Goal: Information Seeking & Learning: Find contact information

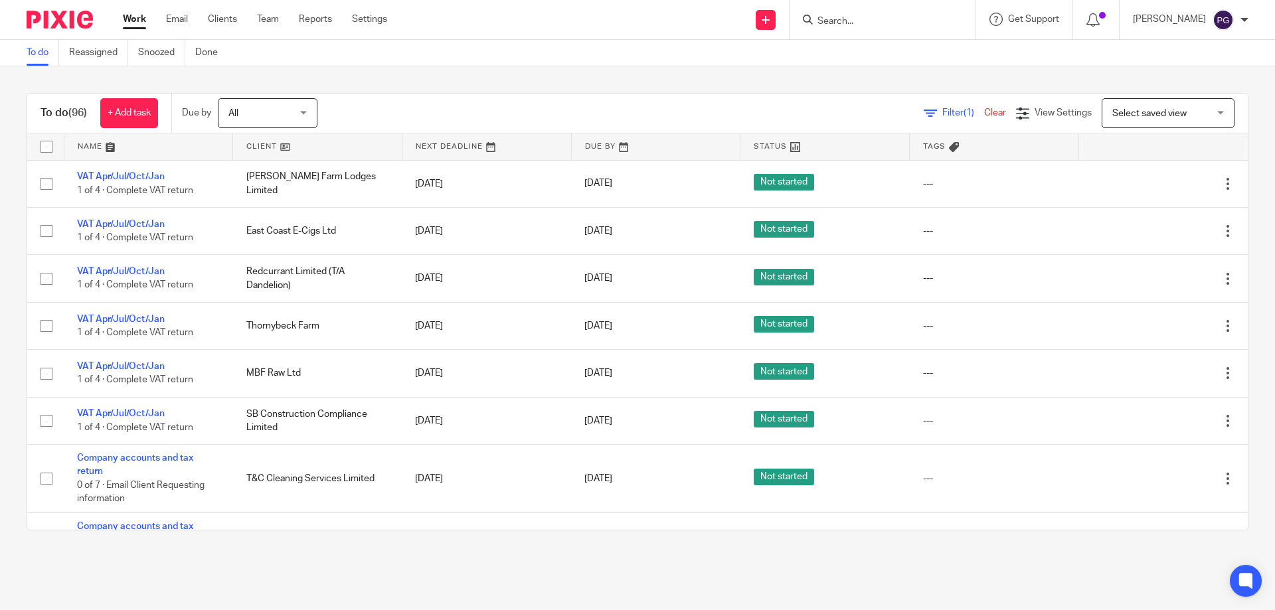
click at [165, 11] on div "Work Email Clients Team Reports Settings Work Email Clients Team Reports Settin…" at bounding box center [259, 19] width 298 height 39
click at [173, 15] on link "Email" at bounding box center [177, 19] width 22 height 13
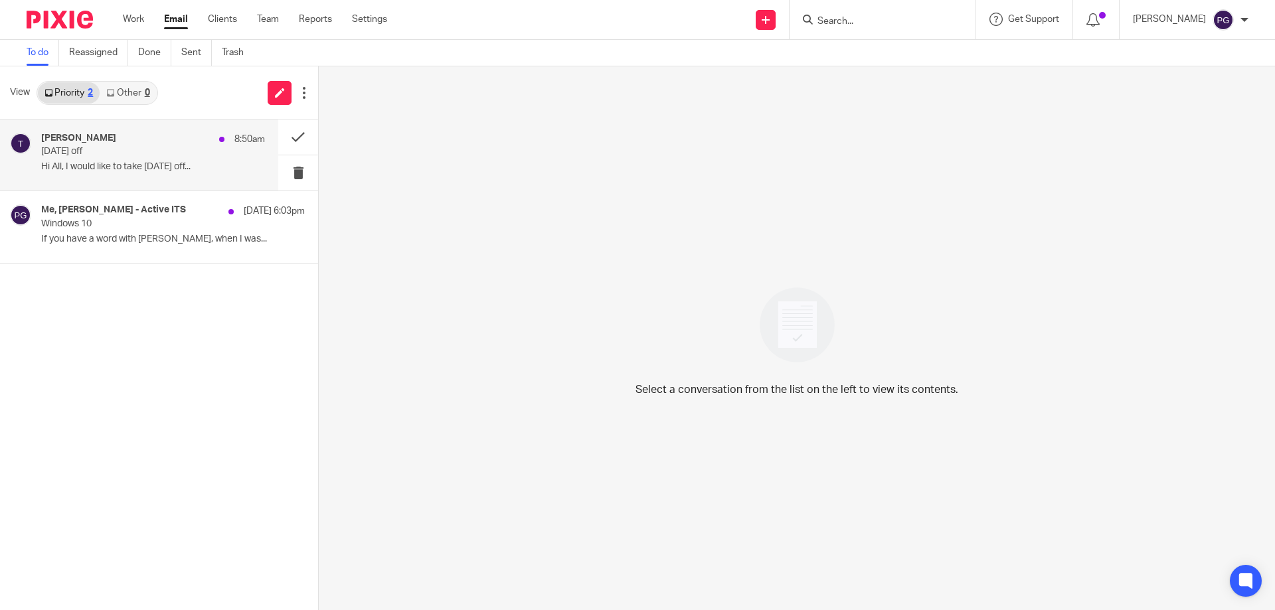
click at [175, 138] on div "Tian 8:50am" at bounding box center [153, 139] width 224 height 13
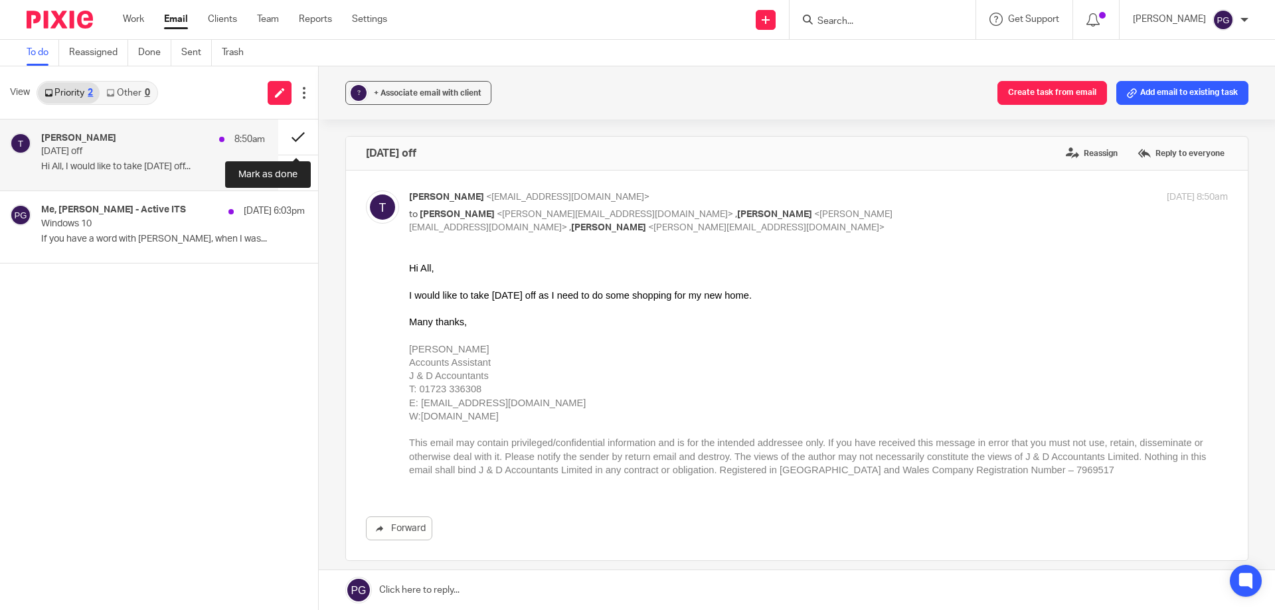
click at [303, 132] on button at bounding box center [298, 137] width 40 height 35
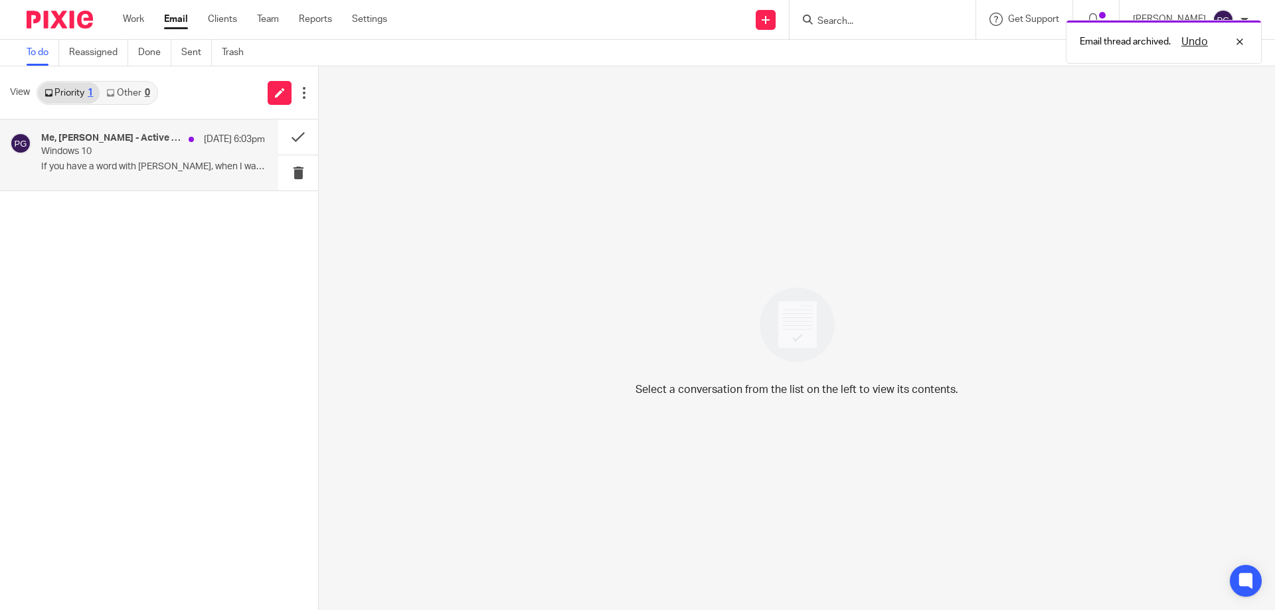
click at [136, 163] on p "If you have a word with Dominic, when I was..." at bounding box center [153, 166] width 224 height 11
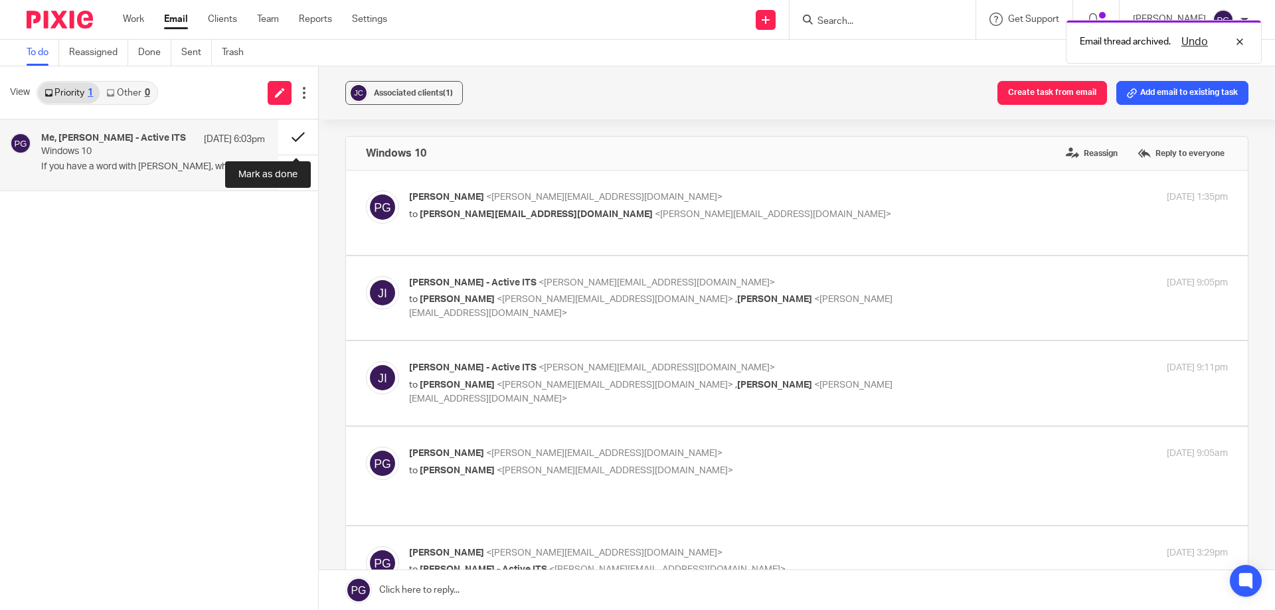
click at [294, 131] on button at bounding box center [298, 137] width 40 height 35
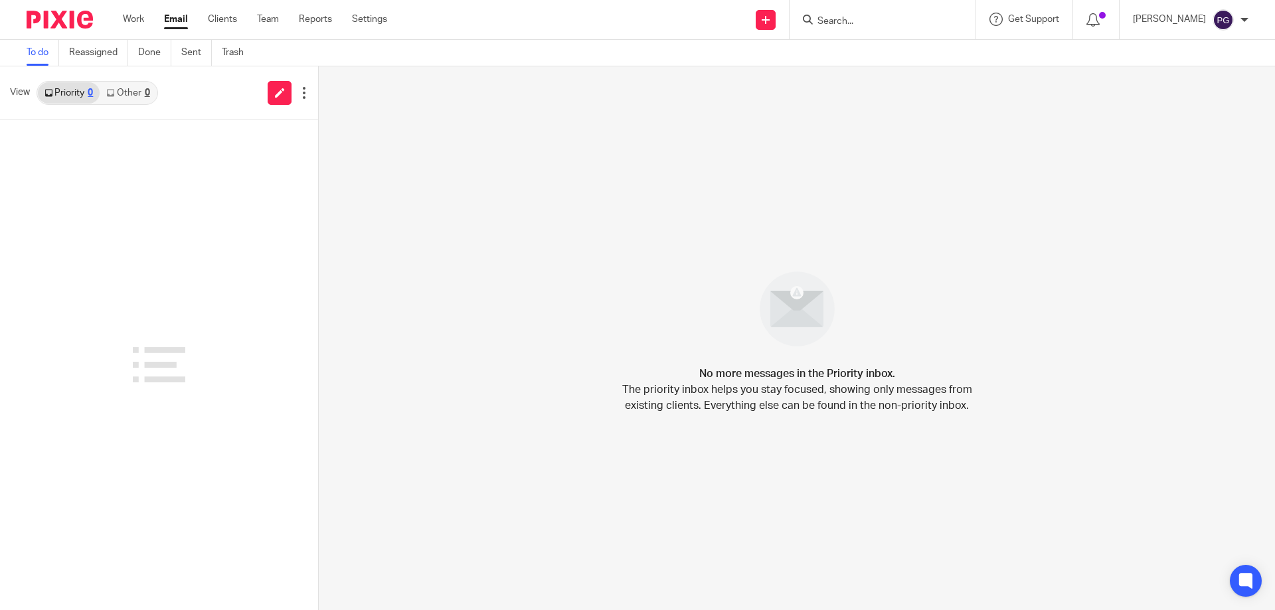
click at [131, 94] on link "Other 0" at bounding box center [128, 92] width 56 height 21
click at [365, 245] on div "No messages left to handle. When Pixie is unable to match a new message to a cl…" at bounding box center [797, 338] width 956 height 544
click at [50, 79] on div "View Priority 0 Other 0" at bounding box center [159, 92] width 318 height 53
click at [59, 87] on link "Priority 0" at bounding box center [69, 92] width 62 height 21
click at [128, 91] on link "Other 0" at bounding box center [128, 92] width 56 height 21
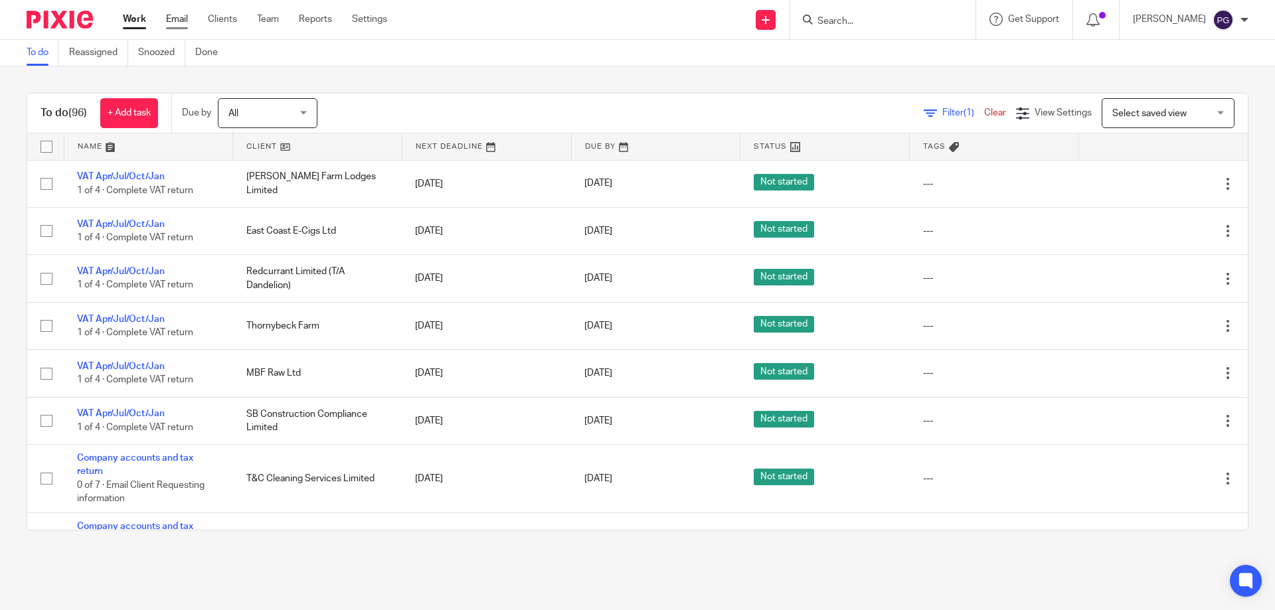
click at [185, 15] on link "Email" at bounding box center [177, 19] width 22 height 13
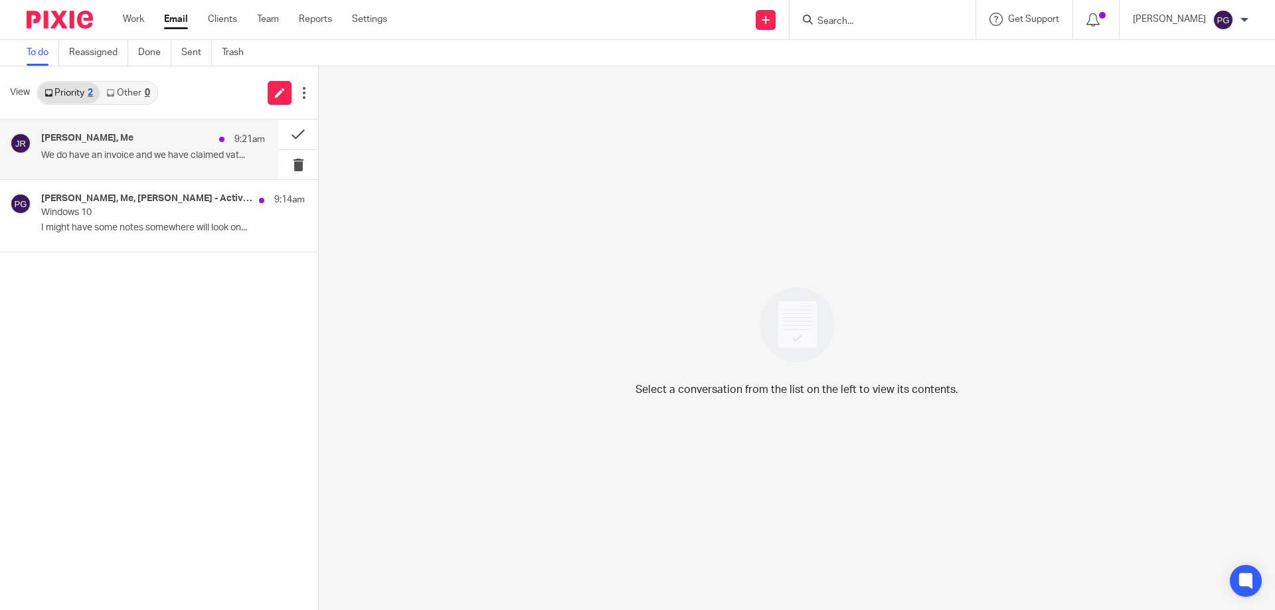
click at [153, 135] on div "Jithin Raj, Me 9:21am" at bounding box center [153, 139] width 224 height 13
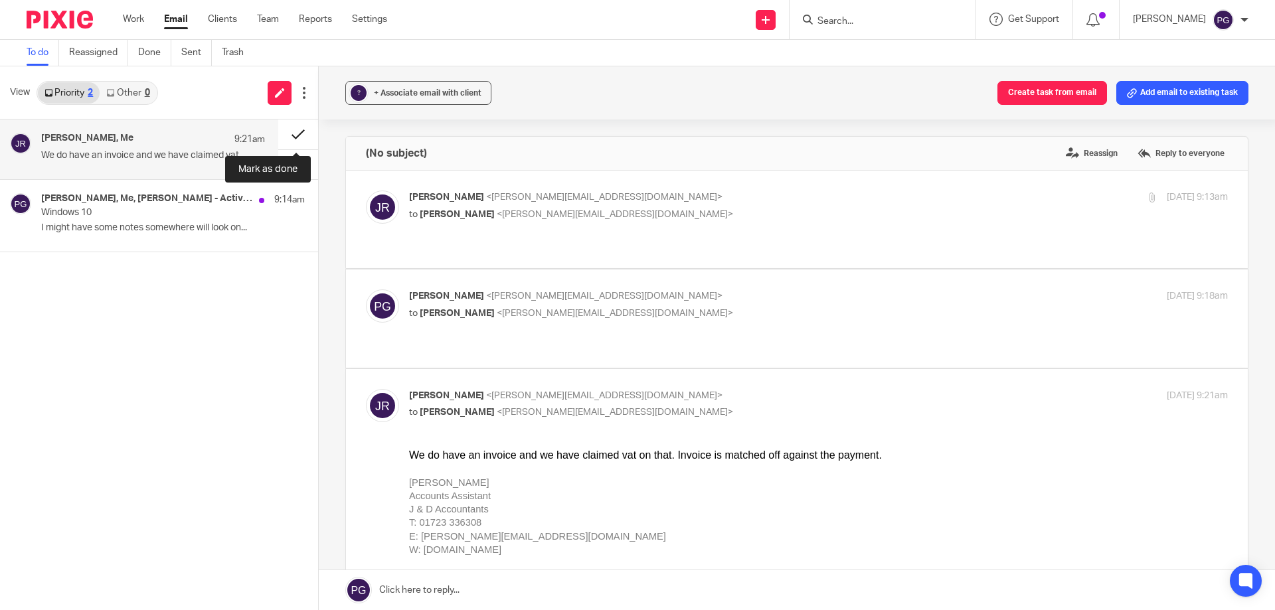
click at [294, 135] on button at bounding box center [298, 135] width 40 height 30
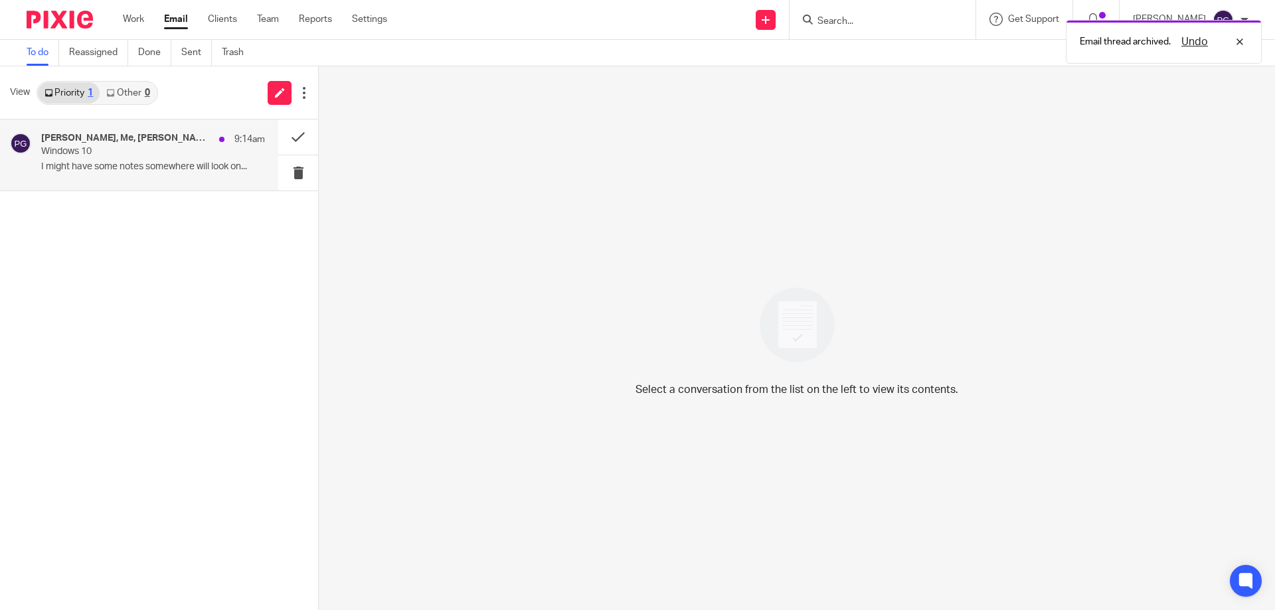
click at [177, 163] on p "I might have some notes somewhere will look on..." at bounding box center [153, 166] width 224 height 11
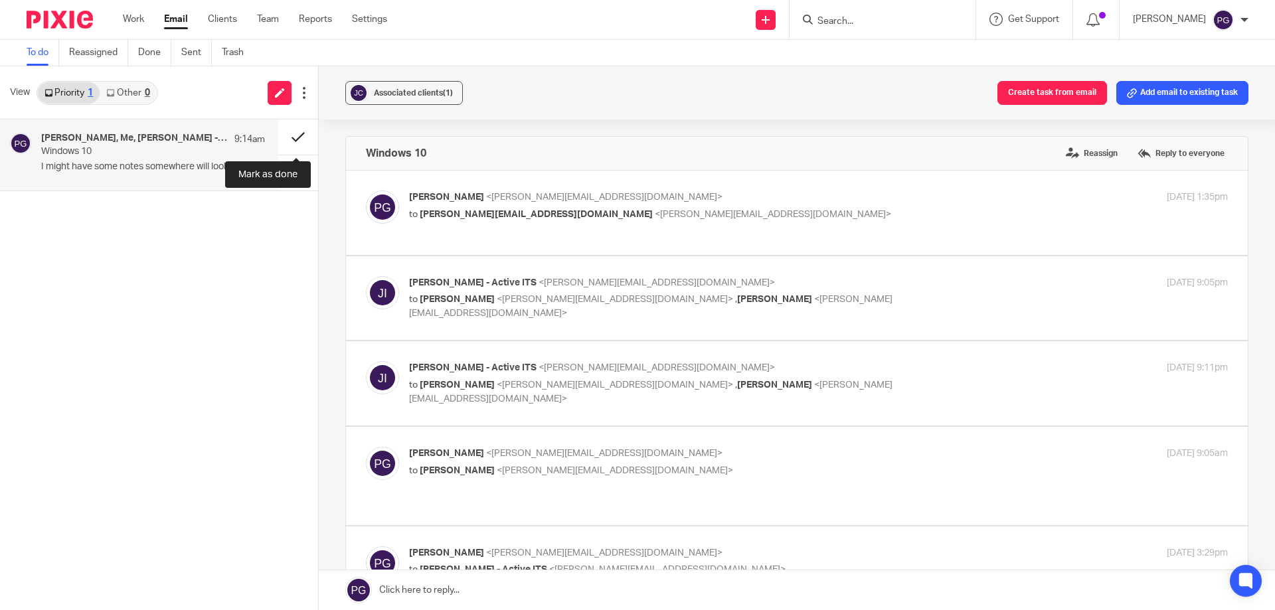
click at [301, 141] on button at bounding box center [298, 137] width 40 height 35
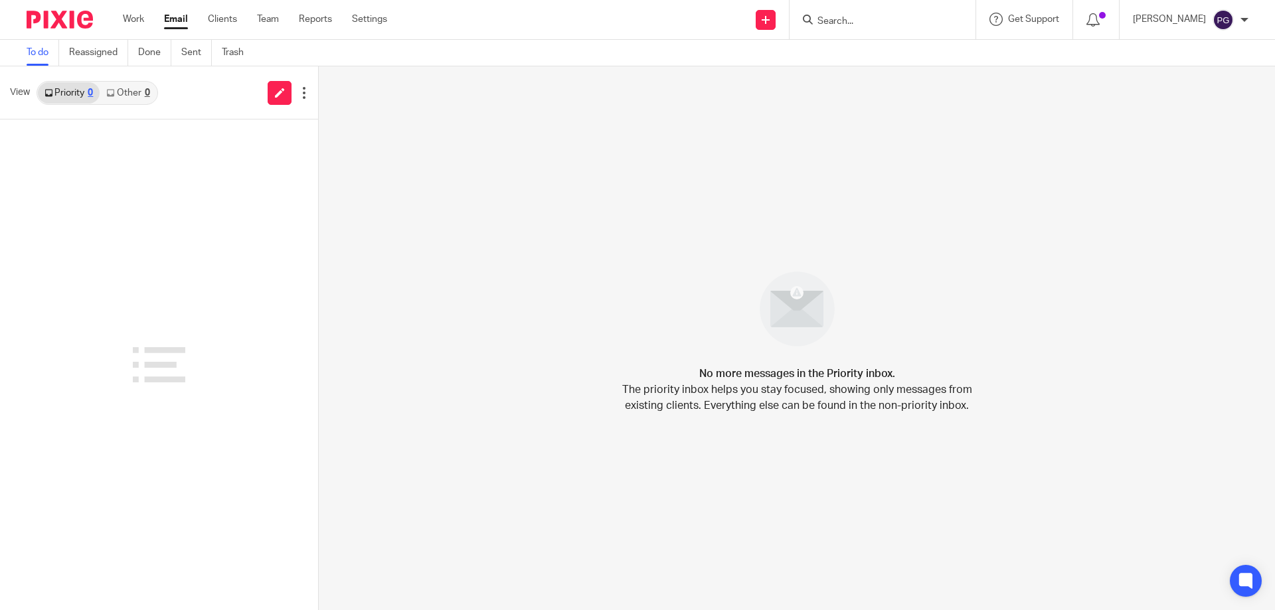
click at [220, 276] on div at bounding box center [159, 365] width 318 height 491
click at [881, 33] on div at bounding box center [883, 19] width 186 height 39
click at [882, 29] on div at bounding box center [883, 19] width 186 height 39
click at [884, 22] on input "Search" at bounding box center [876, 22] width 120 height 12
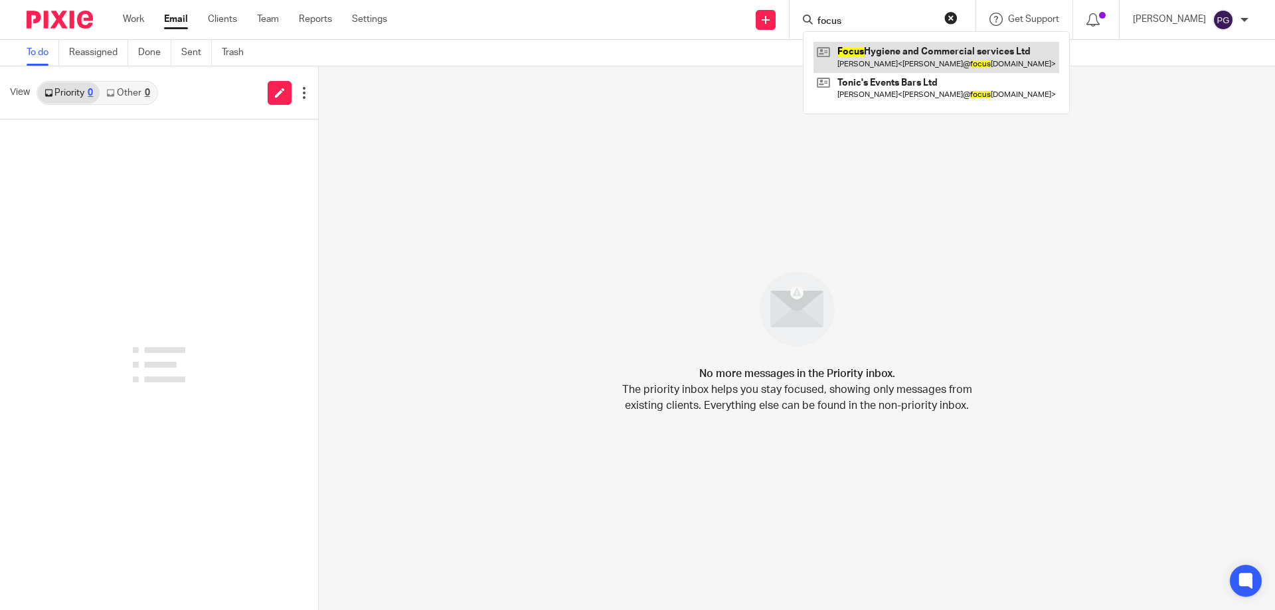
type input "focus"
click at [930, 62] on link at bounding box center [937, 57] width 246 height 31
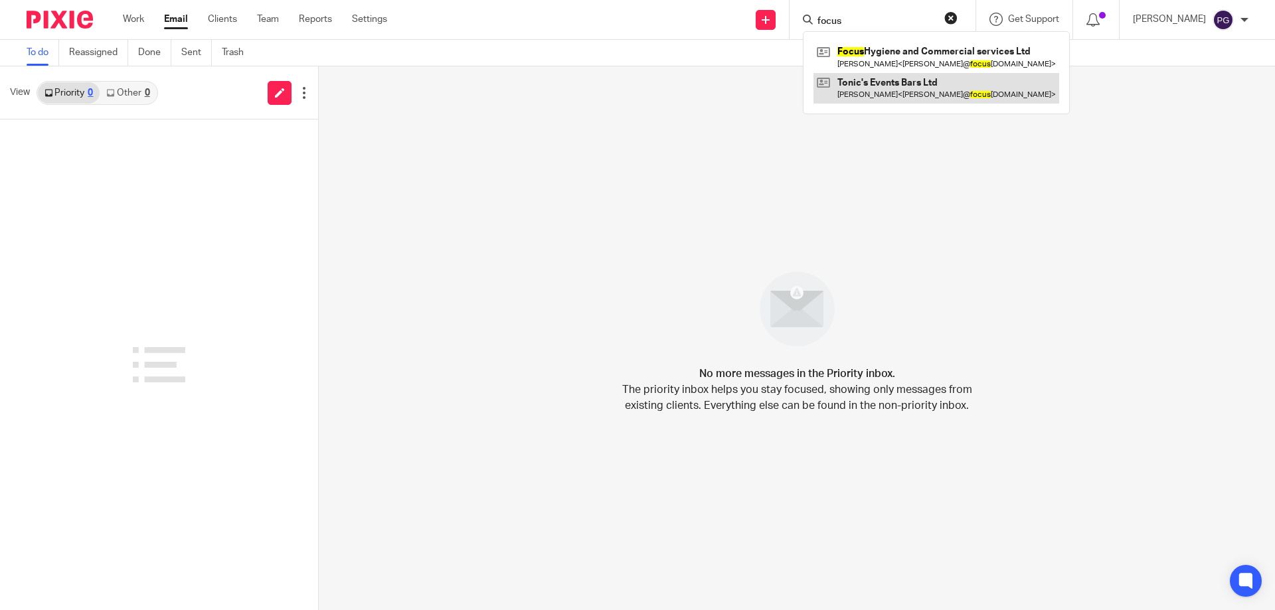
click at [926, 73] on link at bounding box center [937, 88] width 246 height 31
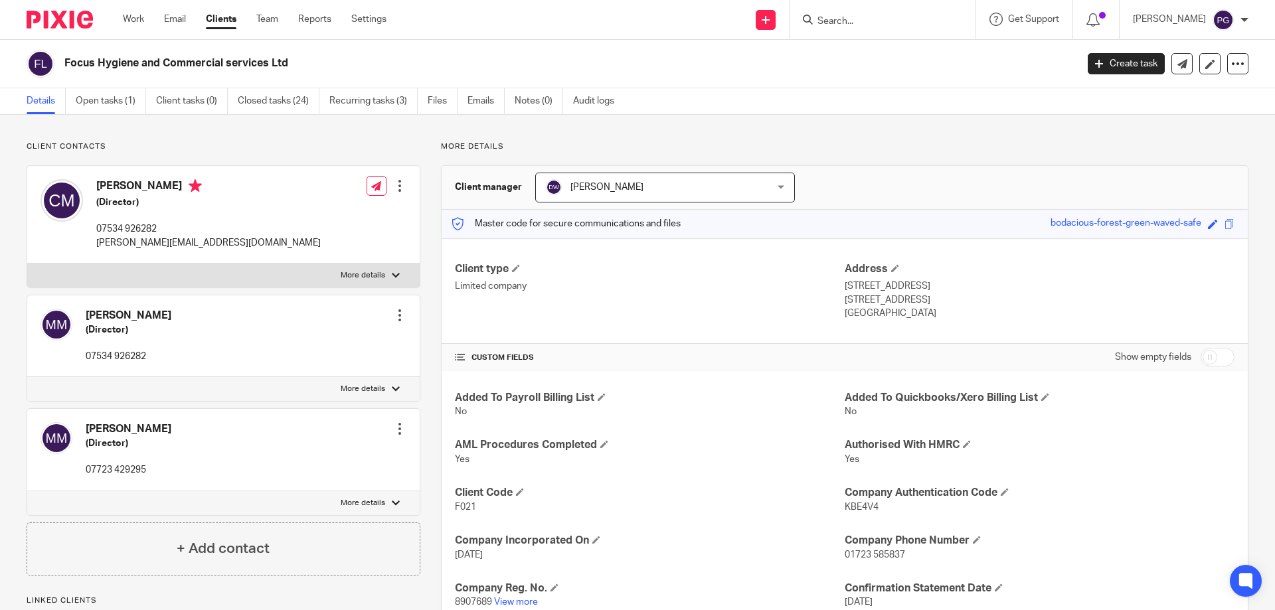
click at [118, 245] on p "[PERSON_NAME][EMAIL_ADDRESS][DOMAIN_NAME]" at bounding box center [208, 242] width 224 height 13
click at [108, 244] on p "[PERSON_NAME][EMAIL_ADDRESS][DOMAIN_NAME]" at bounding box center [208, 242] width 224 height 13
drag, startPoint x: 108, startPoint y: 244, endPoint x: 234, endPoint y: 245, distance: 126.9
click at [234, 245] on p "[PERSON_NAME][EMAIL_ADDRESS][DOMAIN_NAME]" at bounding box center [208, 242] width 224 height 13
copy p "[PERSON_NAME][EMAIL_ADDRESS][DOMAIN_NAME]"
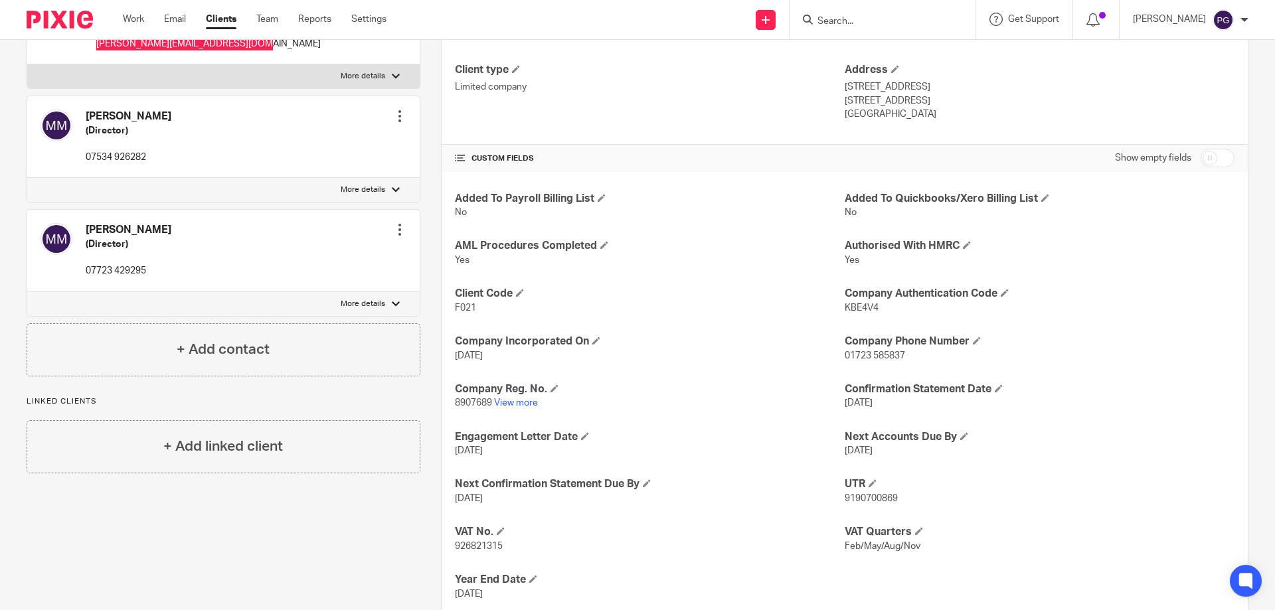
scroll to position [237, 0]
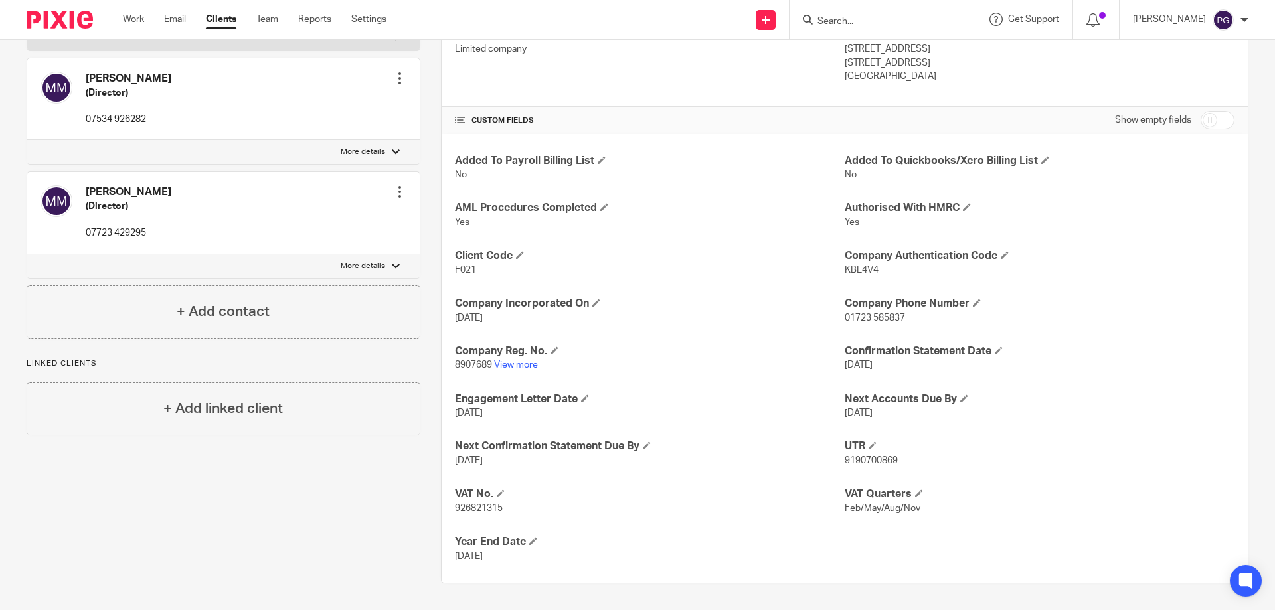
click at [171, 9] on div "Work Email Clients Team Reports Settings Work Email Clients Team Reports Settin…" at bounding box center [258, 19] width 297 height 39
click at [171, 13] on link "Email" at bounding box center [175, 19] width 22 height 13
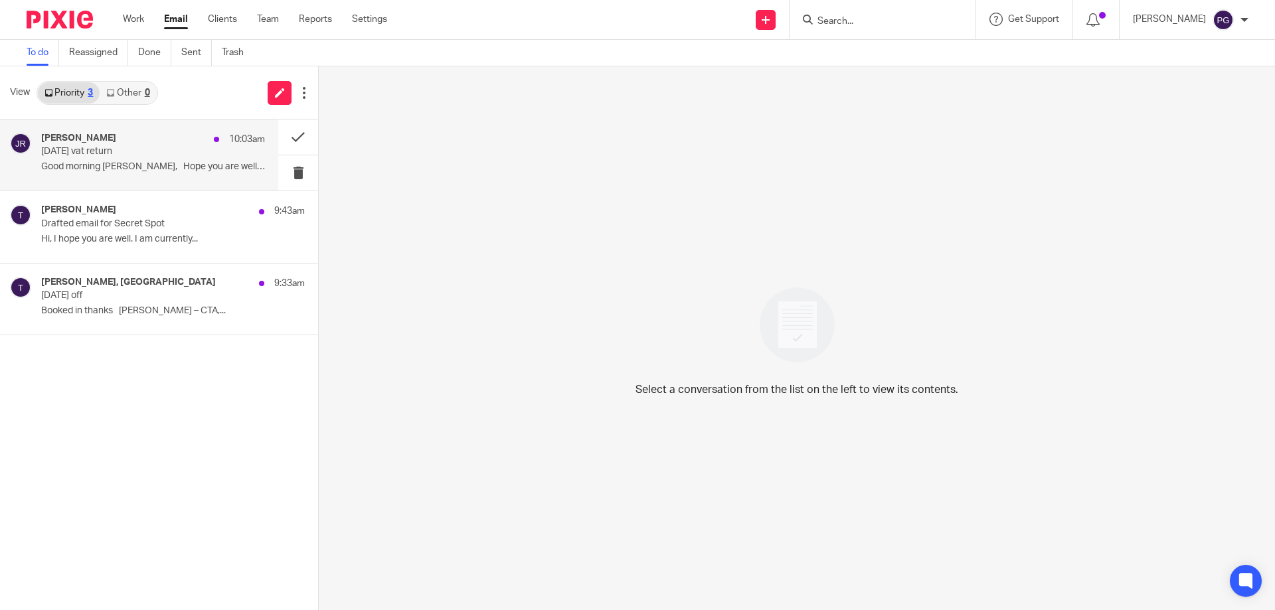
click at [147, 166] on p "Good morning [PERSON_NAME], Hope you are well. ..." at bounding box center [153, 166] width 224 height 11
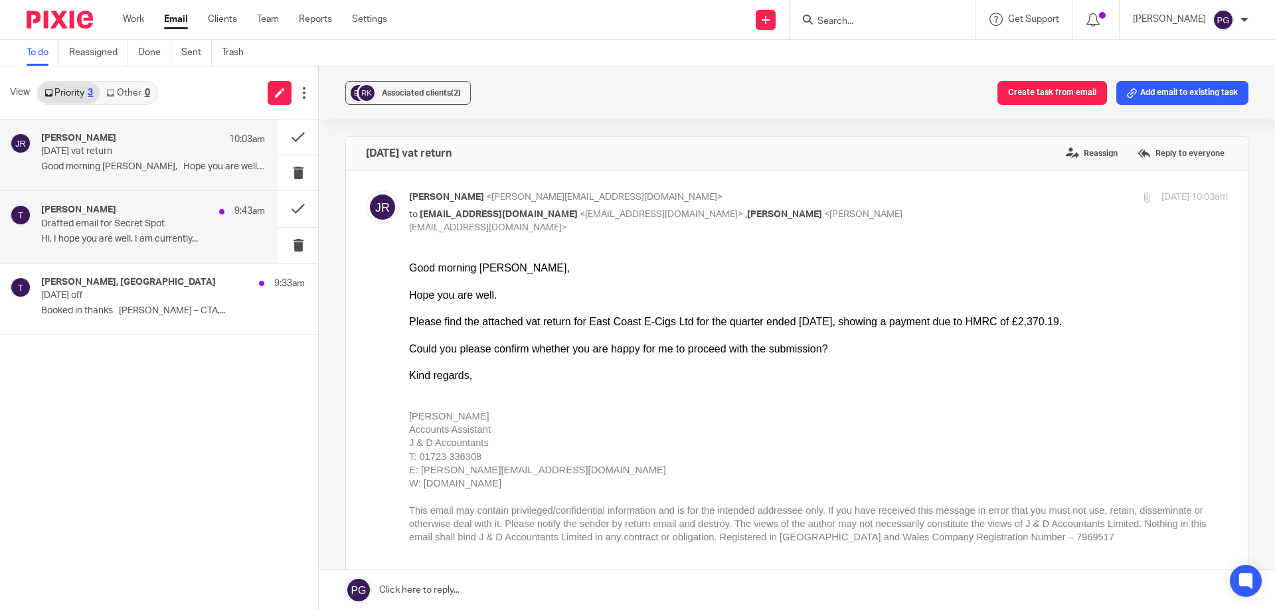
click at [124, 224] on p "Drafted email for Secret Spot" at bounding box center [130, 223] width 179 height 11
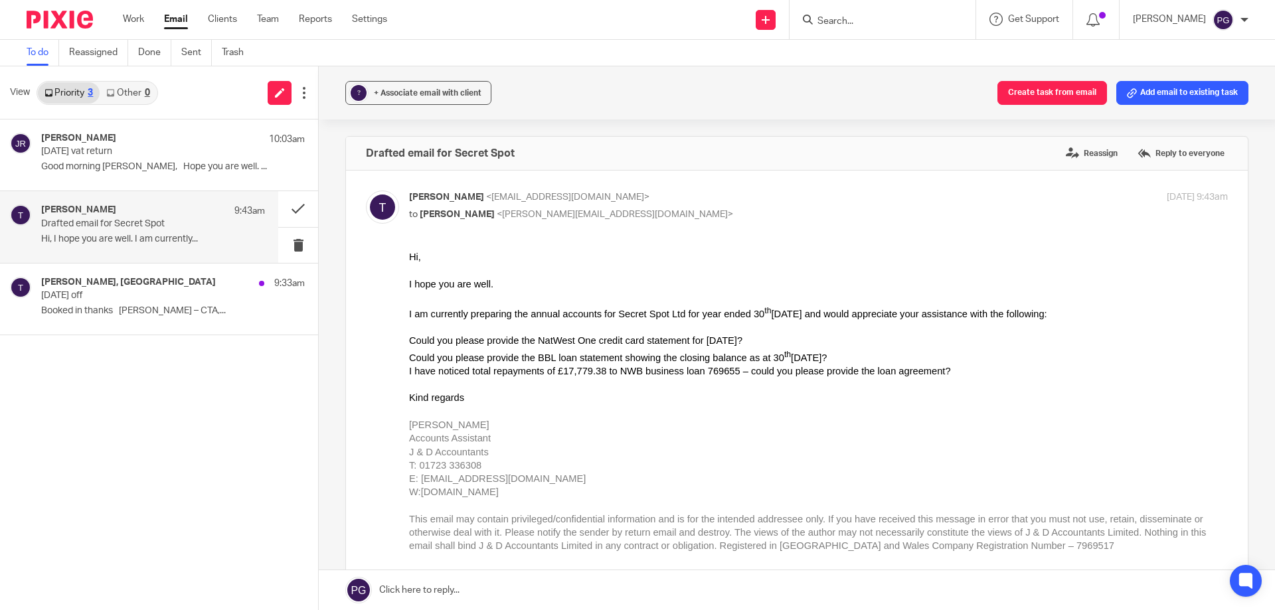
click at [145, 224] on p "Drafted email for Secret Spot" at bounding box center [130, 223] width 179 height 11
click at [289, 213] on button at bounding box center [298, 208] width 40 height 35
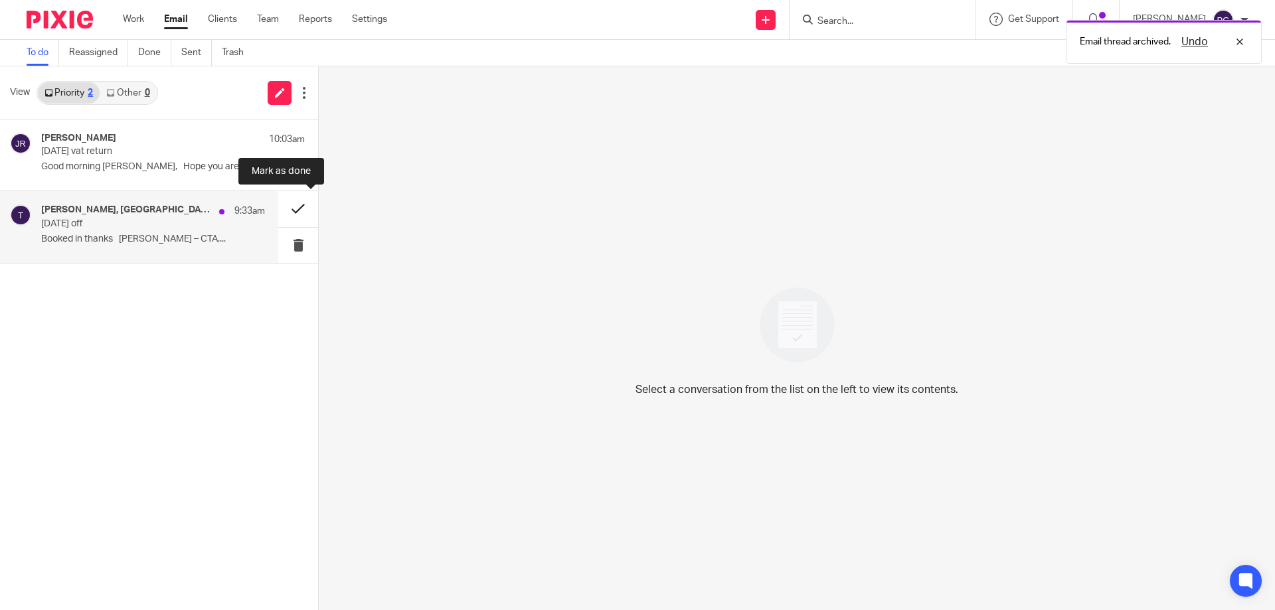
click at [303, 201] on button at bounding box center [298, 208] width 40 height 35
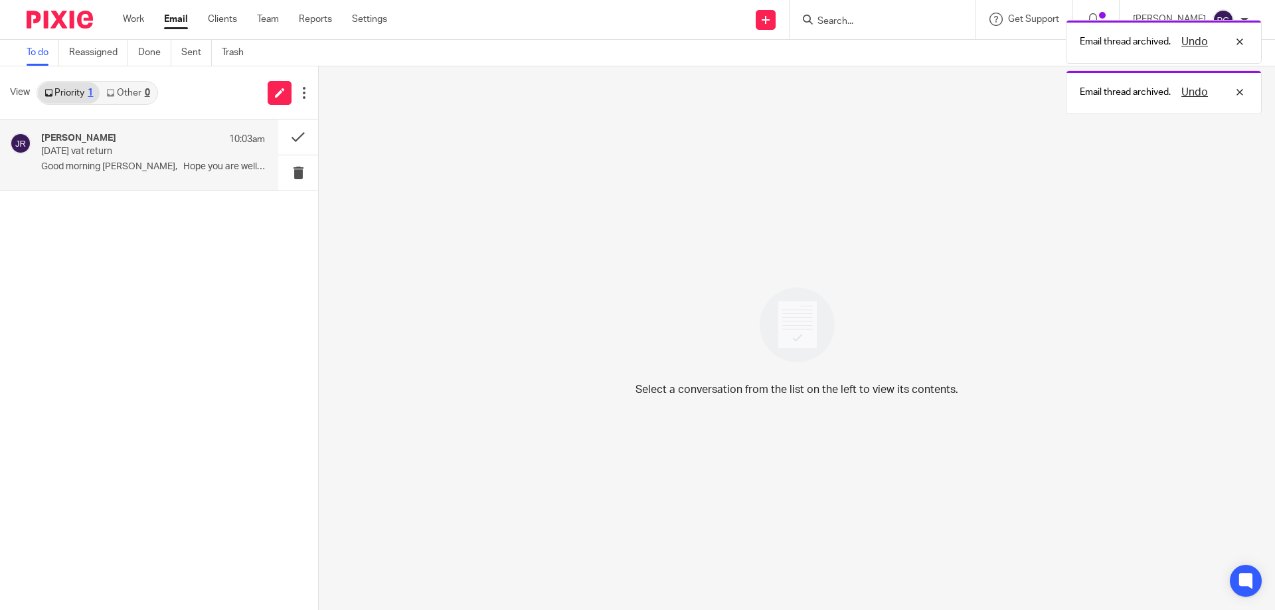
click at [172, 151] on p "[DATE] vat return" at bounding box center [130, 151] width 179 height 11
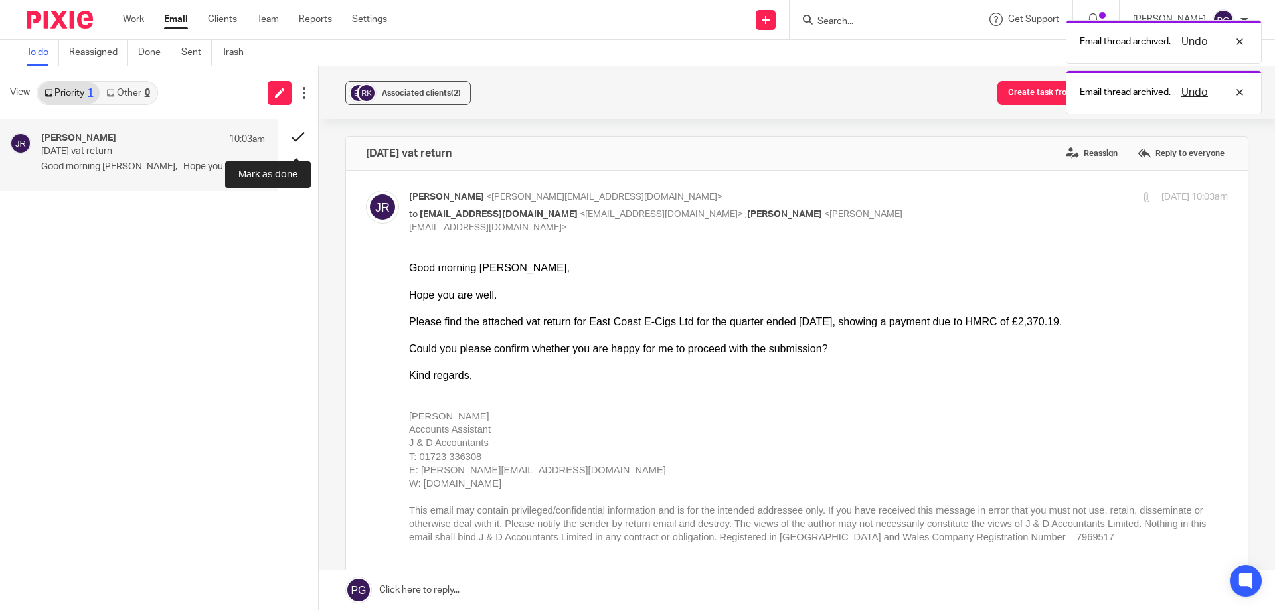
click at [294, 140] on button at bounding box center [298, 137] width 40 height 35
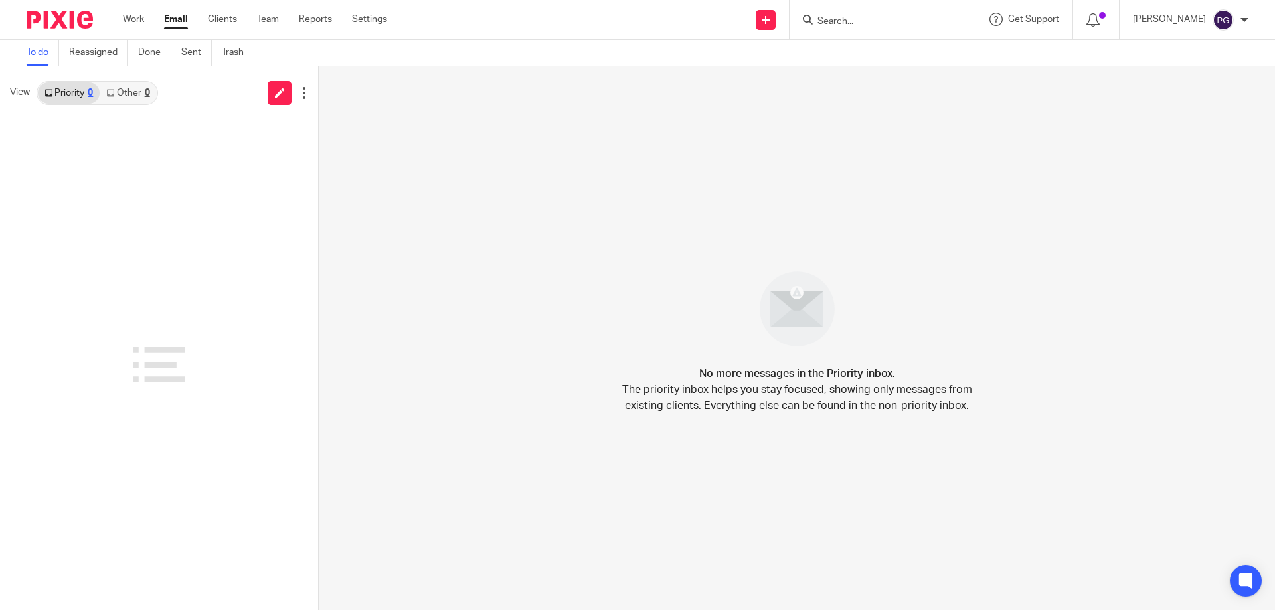
click at [118, 83] on div "Priority 0 Other 0" at bounding box center [98, 93] width 122 height 24
click at [118, 83] on link "Other 0" at bounding box center [128, 92] width 56 height 21
